Goal: Navigation & Orientation: Find specific page/section

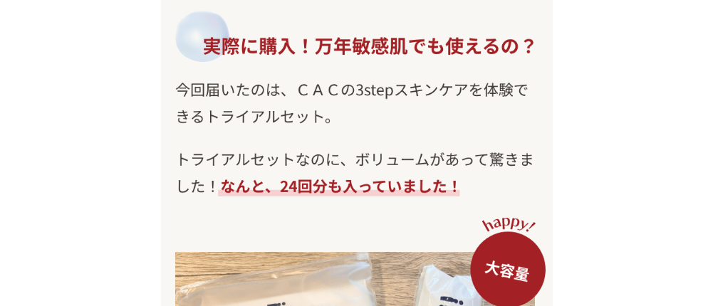
scroll to position [7178, 0]
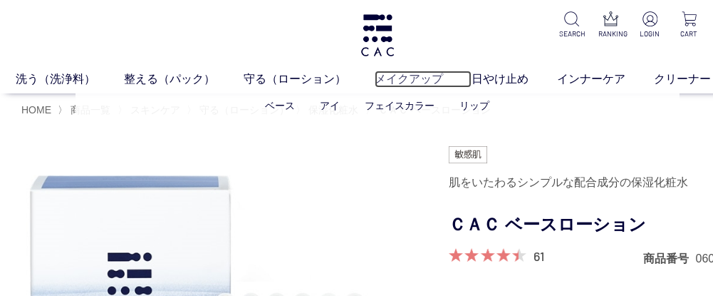
click at [418, 83] on link "メイクアップ" at bounding box center [423, 79] width 97 height 17
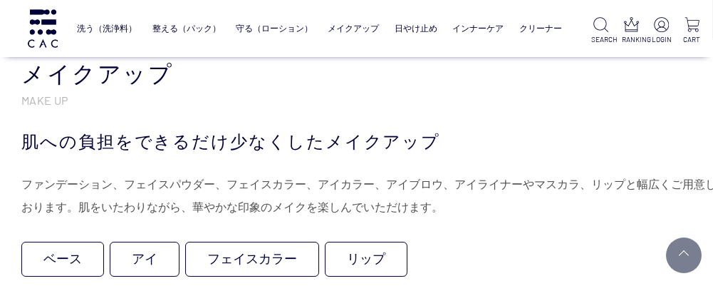
scroll to position [259, 0]
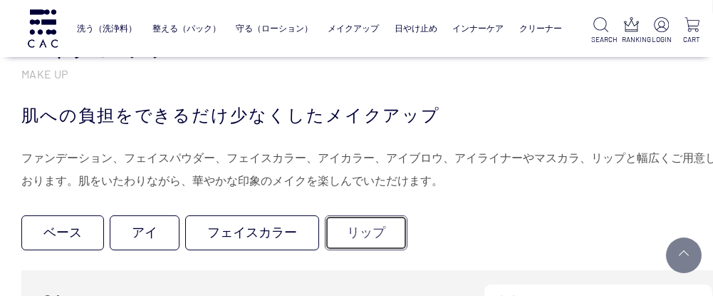
click at [378, 229] on link "リップ" at bounding box center [366, 232] width 83 height 35
